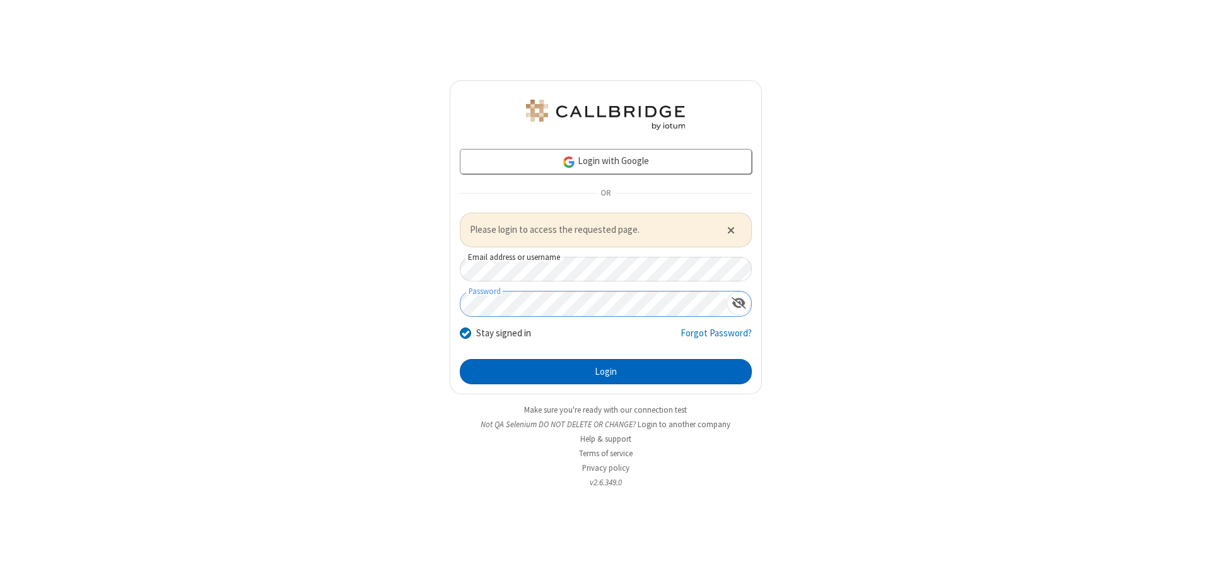
click at [605, 371] on button "Login" at bounding box center [606, 371] width 292 height 25
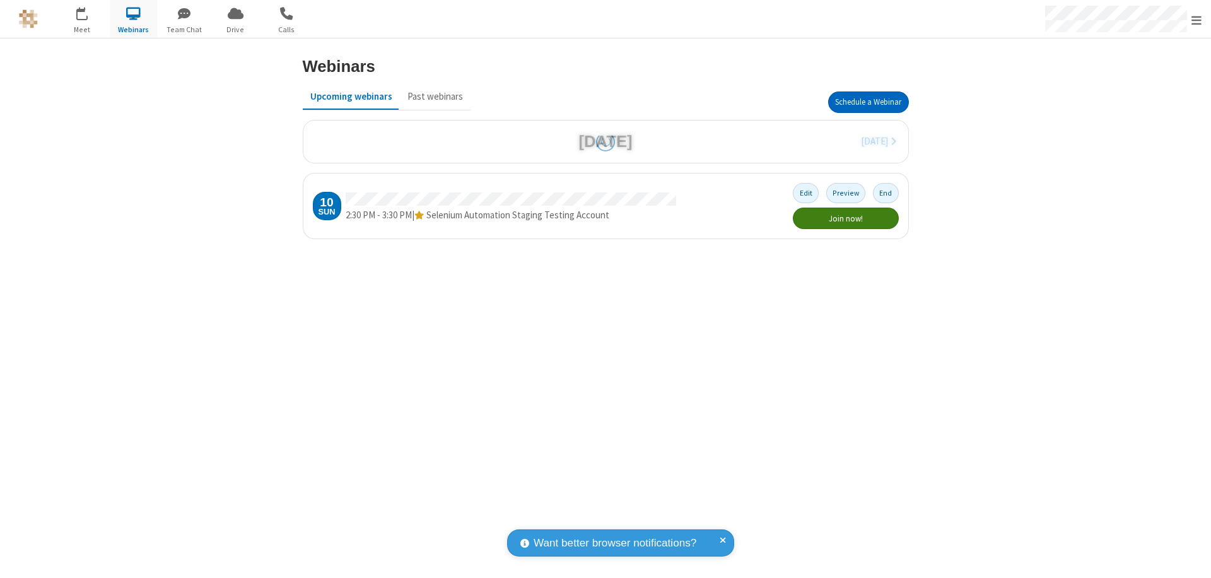
click at [868, 102] on button "Schedule a Webinar" at bounding box center [868, 101] width 81 height 21
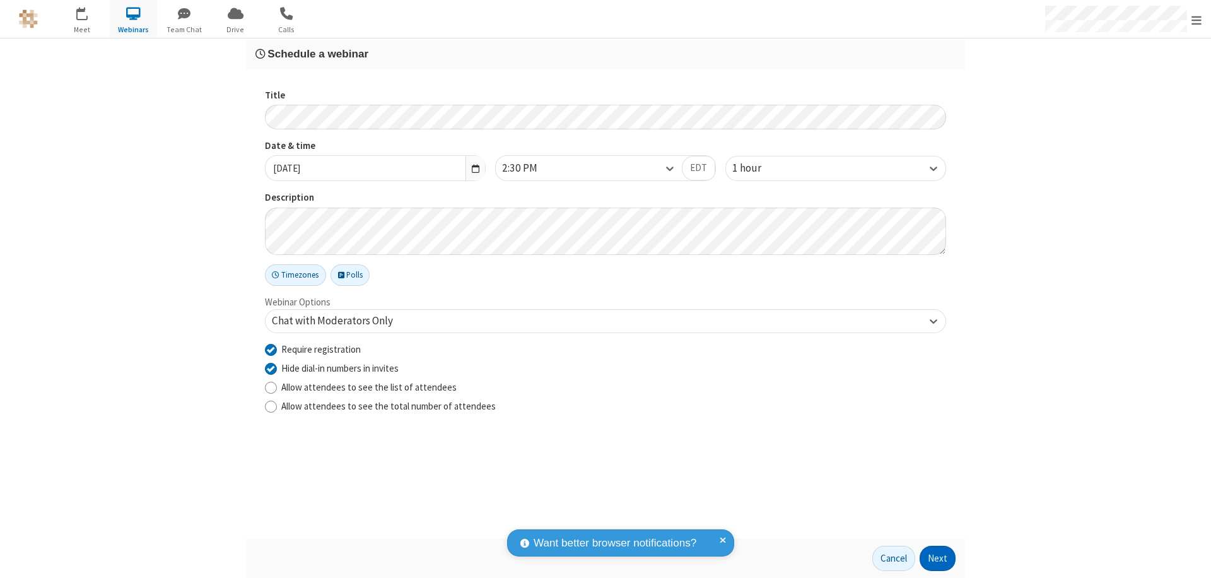
click at [938, 558] on button "Next" at bounding box center [938, 558] width 36 height 25
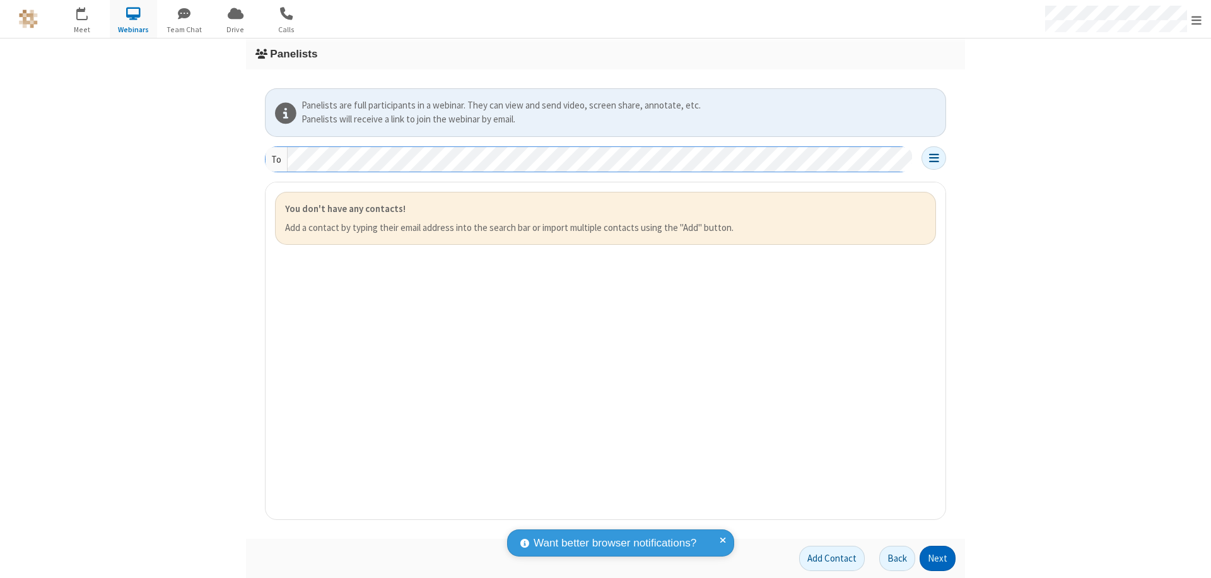
click at [938, 558] on button "Next" at bounding box center [938, 558] width 36 height 25
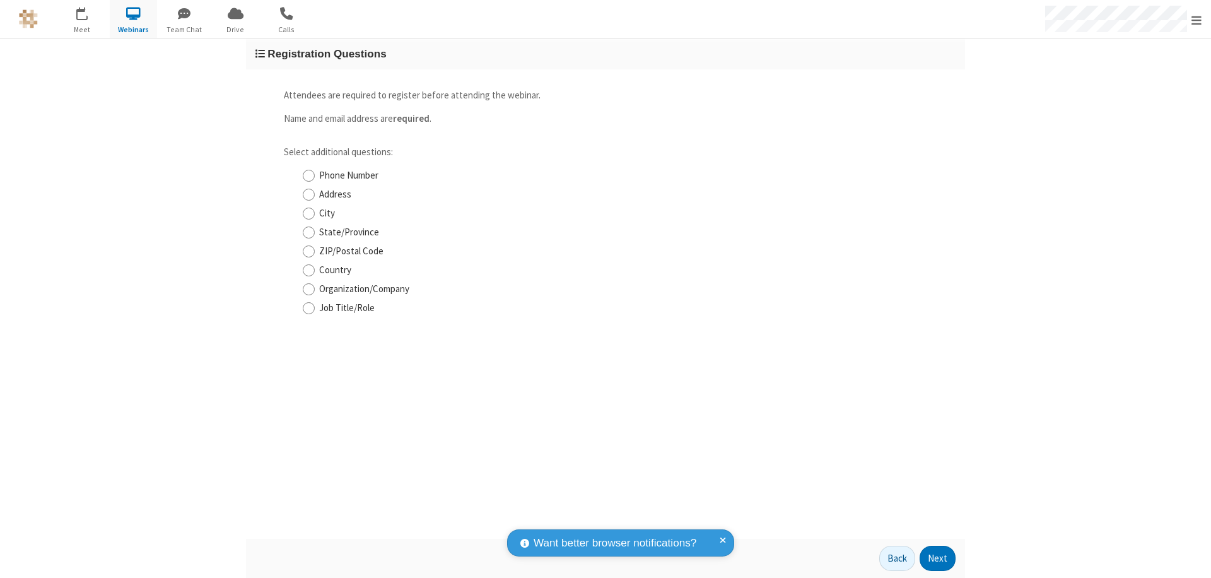
click at [308, 175] on input "Phone Number" at bounding box center [309, 175] width 12 height 13
checkbox input "true"
